Goal: Book appointment/travel/reservation

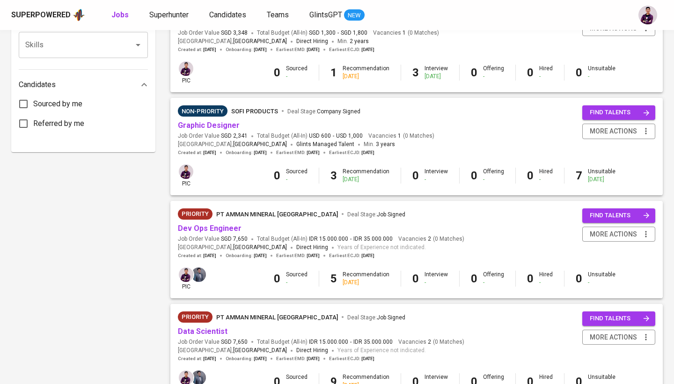
scroll to position [460, 0]
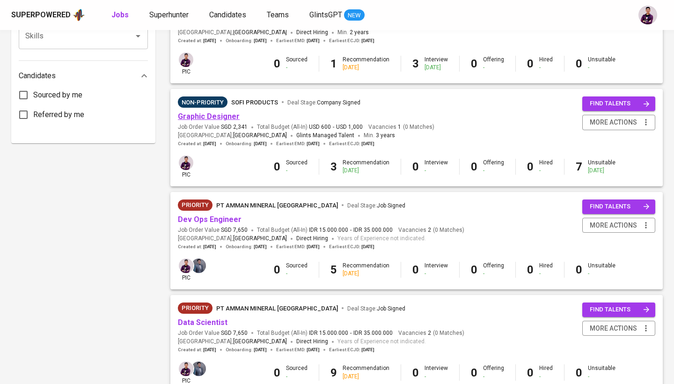
click at [199, 112] on link "Graphic Designer" at bounding box center [209, 116] width 62 height 9
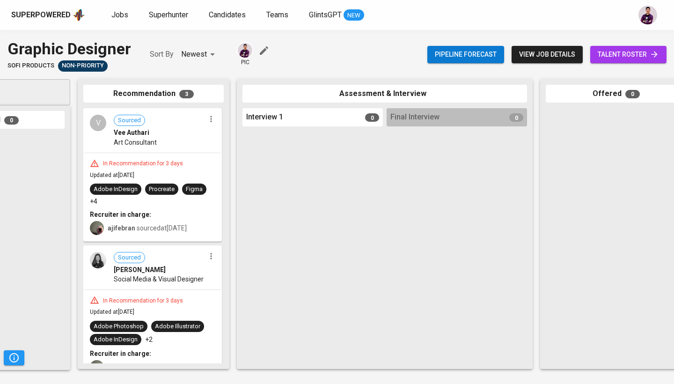
scroll to position [0, 114]
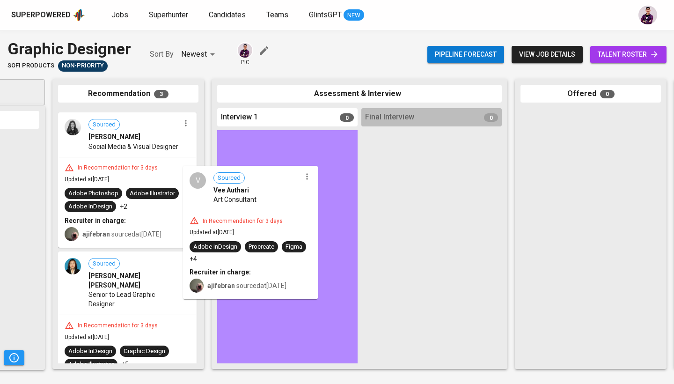
drag, startPoint x: 139, startPoint y: 173, endPoint x: 267, endPoint y: 231, distance: 140.3
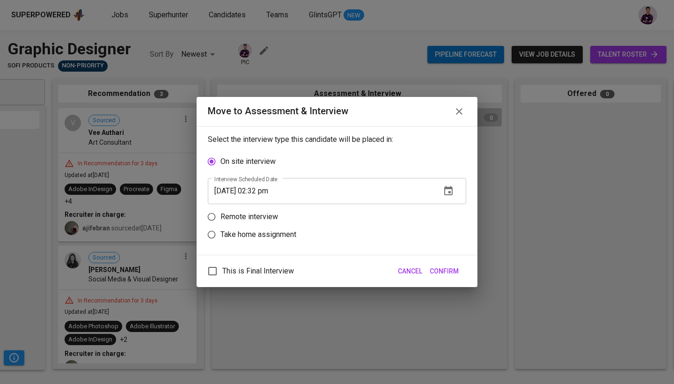
click at [381, 214] on label "Remote interview" at bounding box center [331, 217] width 256 height 18
click at [220, 214] on input "Remote interview" at bounding box center [212, 217] width 18 height 18
radio input "true"
click at [445, 212] on icon "button" at bounding box center [448, 208] width 8 height 9
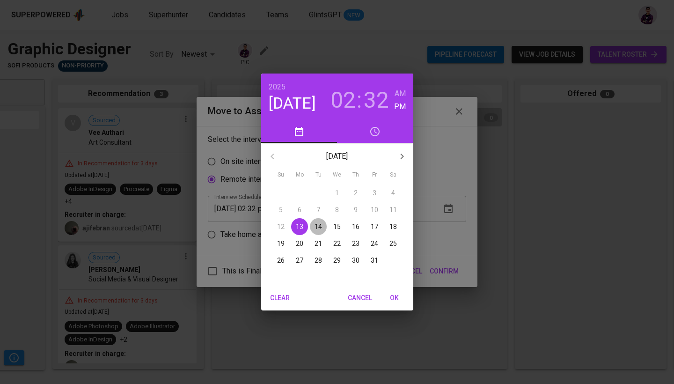
click at [314, 229] on span "14" at bounding box center [318, 226] width 17 height 9
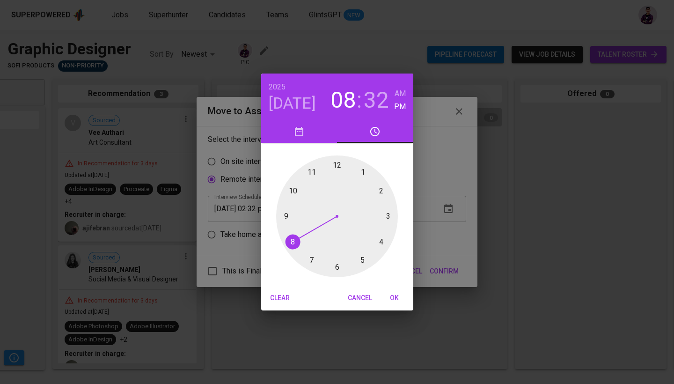
drag, startPoint x: 376, startPoint y: 197, endPoint x: 289, endPoint y: 237, distance: 96.3
click at [289, 237] on div at bounding box center [337, 216] width 122 height 122
click at [403, 94] on h6 "AM" at bounding box center [400, 93] width 11 height 13
drag, startPoint x: 327, startPoint y: 262, endPoint x: 339, endPoint y: 162, distance: 100.5
click at [339, 162] on div at bounding box center [337, 216] width 122 height 122
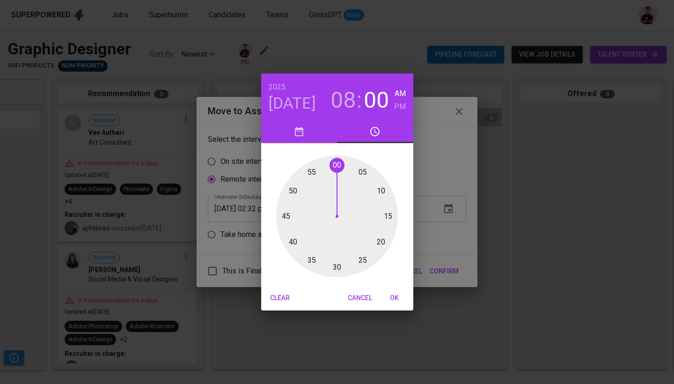
type input "[DATE] 08:00 am"
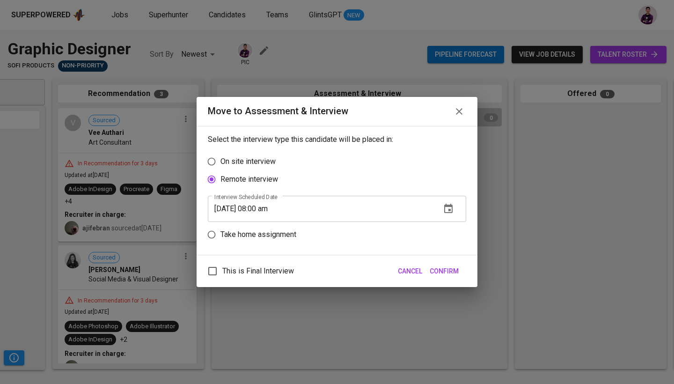
click at [458, 271] on span "Confirm" at bounding box center [444, 271] width 29 height 12
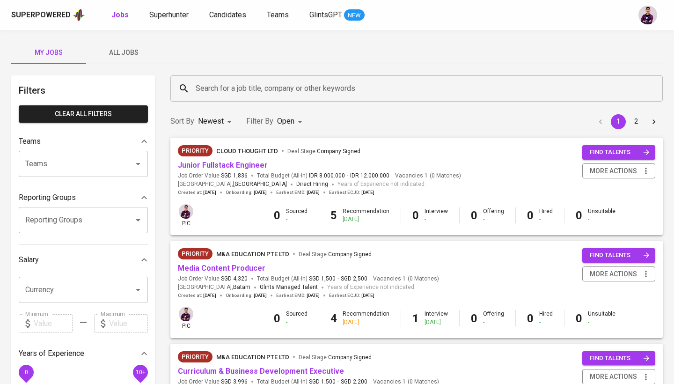
scroll to position [460, 0]
